Goal: Check status: Check status

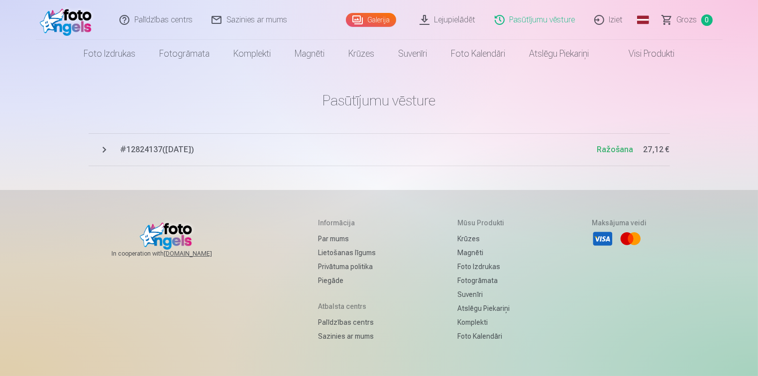
click at [127, 151] on span "# 12824137 ( [DATE] )" at bounding box center [358, 150] width 477 height 12
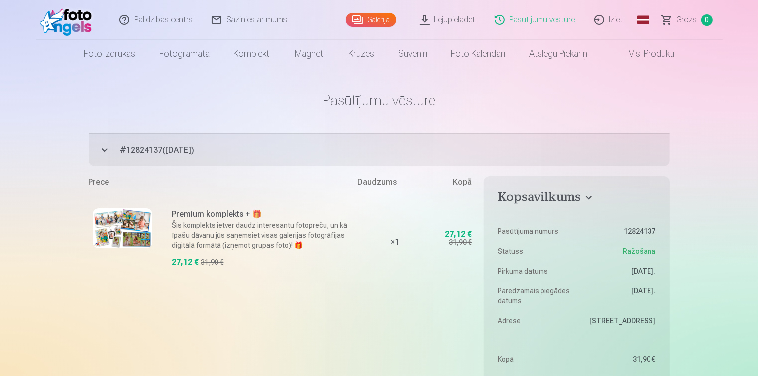
click at [111, 226] on img at bounding box center [123, 229] width 60 height 40
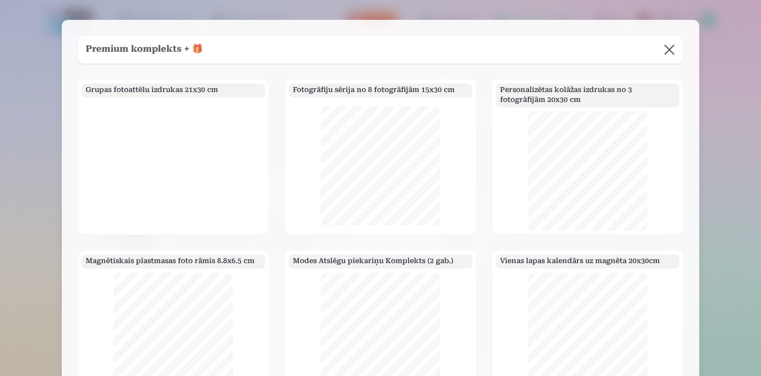
click at [668, 51] on button at bounding box center [669, 50] width 28 height 28
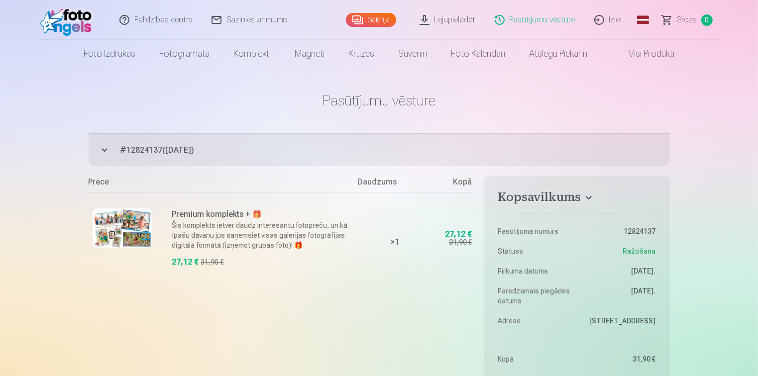
click at [102, 152] on button "# 12824137 ( [DATE] ) Ražošana 27,12 €" at bounding box center [379, 149] width 581 height 33
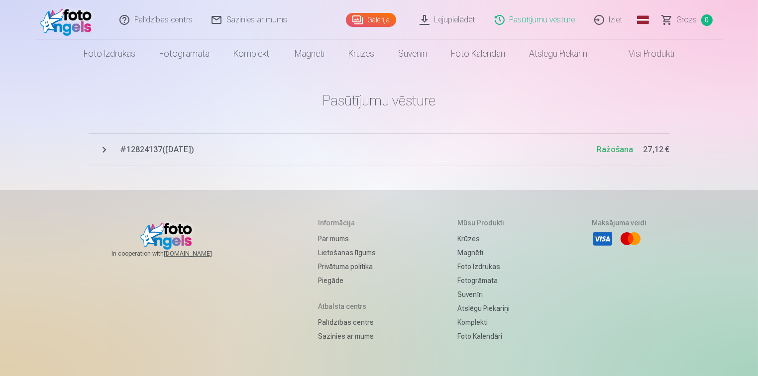
click at [102, 148] on button "# 12824137 ( [DATE] ) Ražošana 27,12 €" at bounding box center [379, 149] width 581 height 33
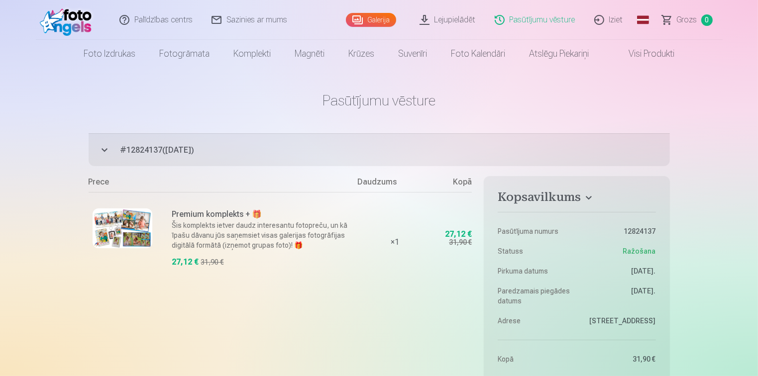
click at [130, 223] on img at bounding box center [123, 229] width 60 height 40
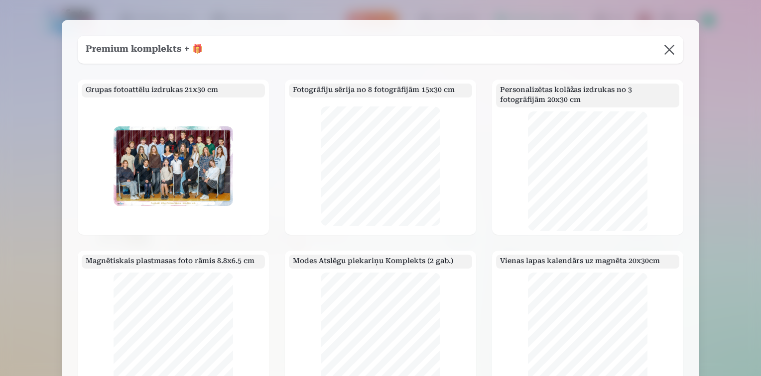
click at [671, 48] on button at bounding box center [669, 50] width 28 height 28
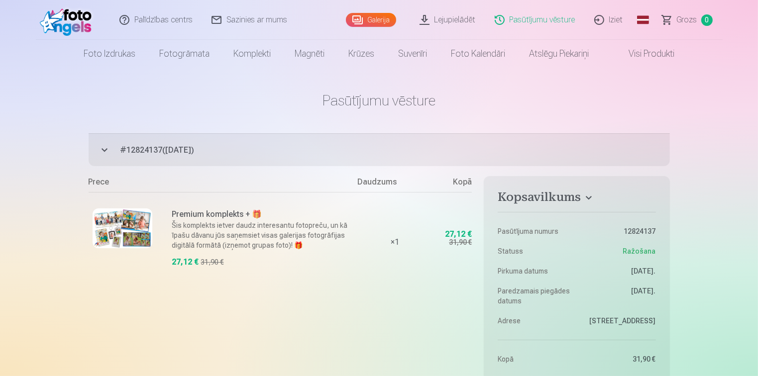
click at [442, 21] on link "Lejupielādēt" at bounding box center [448, 20] width 75 height 40
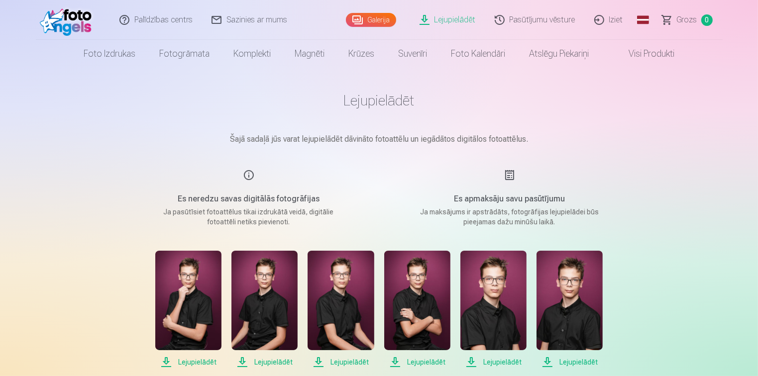
click at [554, 18] on link "Pasūtījumu vēsture" at bounding box center [536, 20] width 100 height 40
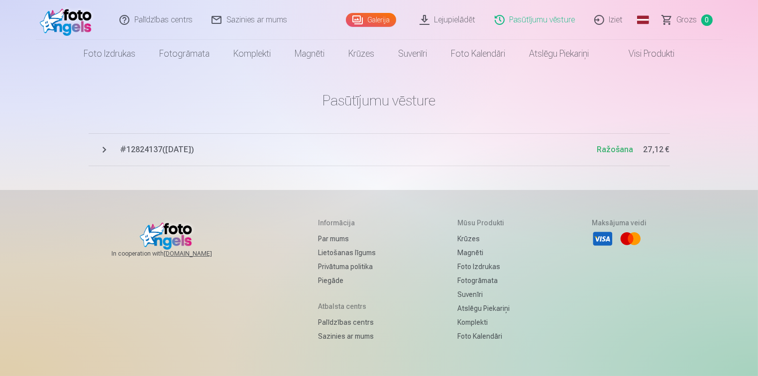
click at [181, 149] on span "# 12824137 ( [DATE] )" at bounding box center [358, 150] width 477 height 12
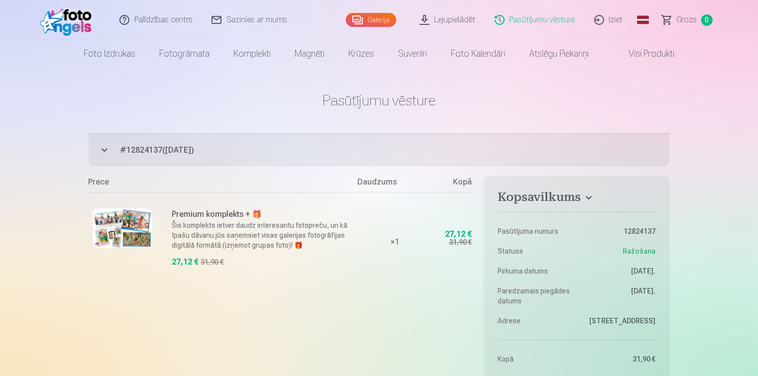
click at [159, 220] on div "Premium komplekts + 🎁 Šis komplekts ietver daudz interesantu fotopreču, un kā ī…" at bounding box center [223, 242] width 269 height 100
click at [136, 220] on img at bounding box center [123, 229] width 60 height 40
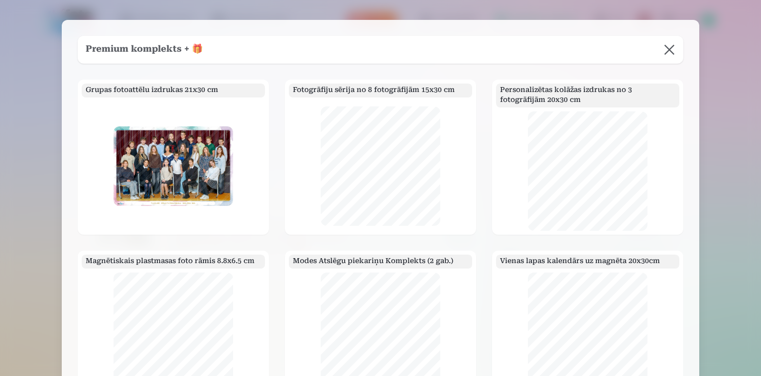
scroll to position [50, 0]
